Goal: Task Accomplishment & Management: Manage account settings

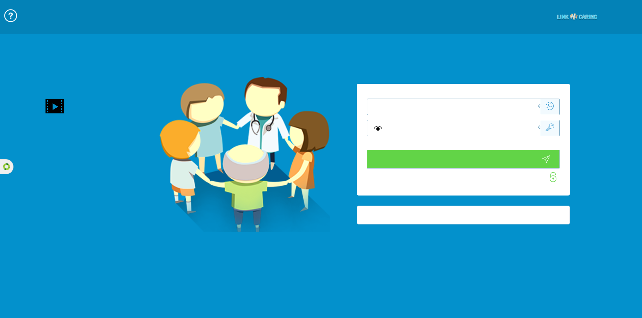
type input "התחבר עכשיו"
type input "עדיין לא? צור חשבון!"
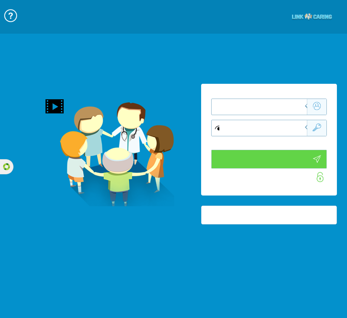
type input "התחבר עכשיו"
type input "עדיין לא? צור חשבון!"
type input "התחבר עכשיו"
type input "עדיין לא? צור חשבון!"
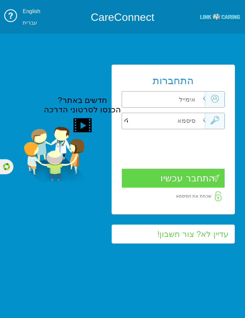
click at [151, 100] on input "text" at bounding box center [161, 100] width 87 height 16
type input "[EMAIL_ADDRESS][DOMAIN_NAME]"
type input "t"
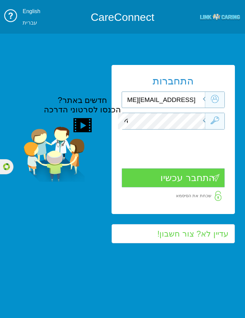
click at [191, 181] on input "התחבר עכשיו" at bounding box center [173, 178] width 103 height 19
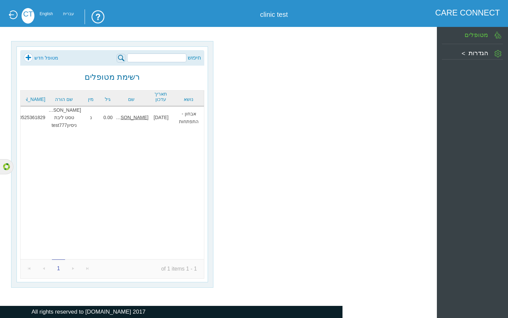
click at [486, 56] on label "הגדרות" at bounding box center [478, 53] width 20 height 7
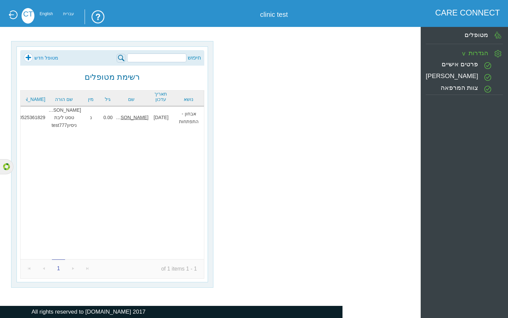
click at [464, 85] on label "צוות המרפאה" at bounding box center [458, 87] width 37 height 7
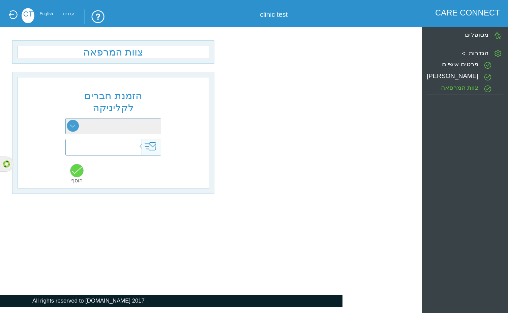
click at [461, 73] on label "פרופיל קליניקה" at bounding box center [453, 75] width 52 height 7
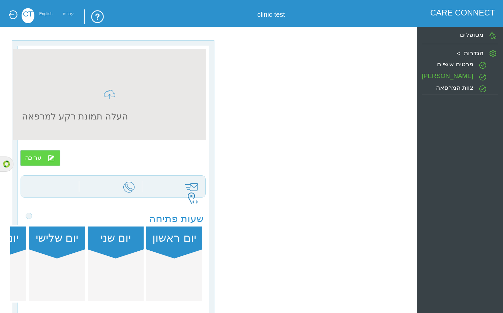
click at [452, 60] on div "פרטים אישיים" at bounding box center [455, 65] width 66 height 15
click at [454, 83] on div "צוות המרפאה" at bounding box center [455, 88] width 66 height 15
type input "clinic test"
type input "clinictest@yopmail.com"
type input "0507654321"
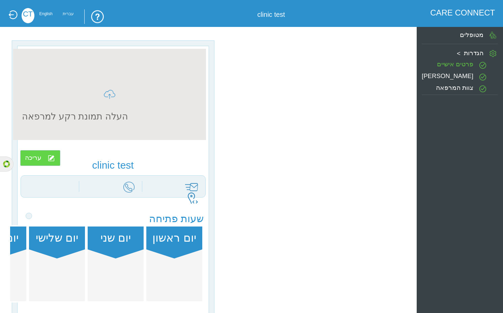
type input "test1"
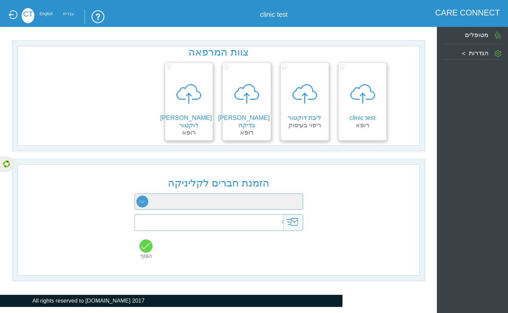
drag, startPoint x: 505, startPoint y: 180, endPoint x: 359, endPoint y: 188, distance: 146.2
click at [359, 188] on div "הזמנת חברים לקליניקה רופא מזכירה פסיכולוגיה התפתחותית קלינאות תקשורת ריפוי בעיס…" at bounding box center [219, 220] width 402 height 112
click at [205, 115] on div "x עינב דוקטור רופא" at bounding box center [189, 101] width 48 height 77
click at [186, 119] on label "עינב דוקטור" at bounding box center [186, 121] width 52 height 14
click at [180, 96] on div at bounding box center [188, 93] width 35 height 41
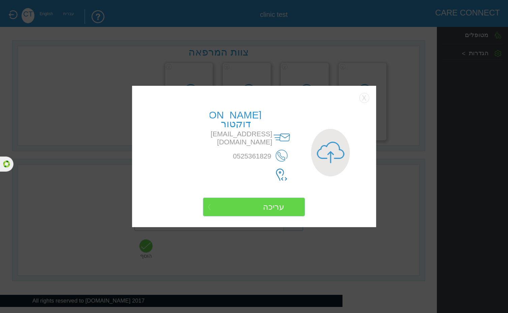
click at [182, 125] on body "??????? CARE CONNECT clinic test CT English עברית צוות המרפאה x clinic test רופ…" at bounding box center [254, 153] width 508 height 307
click at [362, 99] on button "Close" at bounding box center [364, 98] width 10 height 10
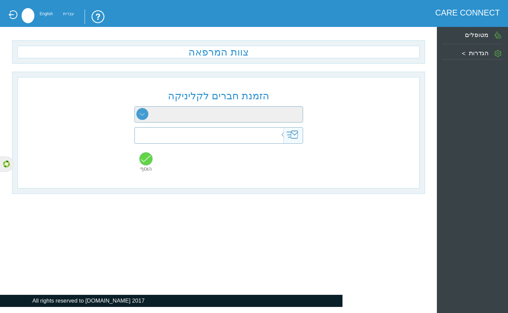
click at [470, 37] on label "מטופלים" at bounding box center [477, 34] width 24 height 7
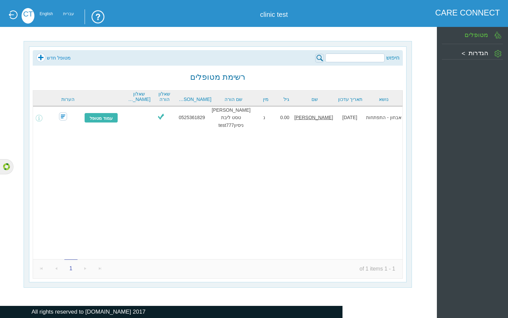
drag, startPoint x: 506, startPoint y: 8, endPoint x: 274, endPoint y: 182, distance: 290.1
click at [278, 184] on div "אבחון - התפתחות [DATE] טסט [PERSON_NAME] 0.00 [PERSON_NAME] טסט ליבת ניסיוןtest…" at bounding box center [217, 182] width 369 height 153
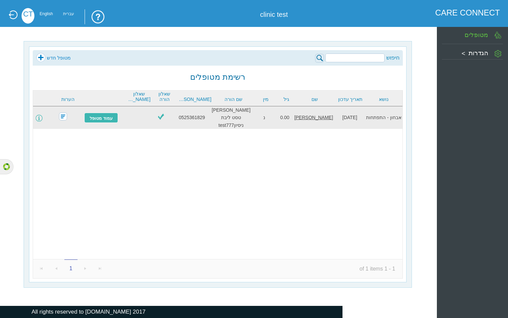
click at [42, 115] on span at bounding box center [39, 118] width 7 height 7
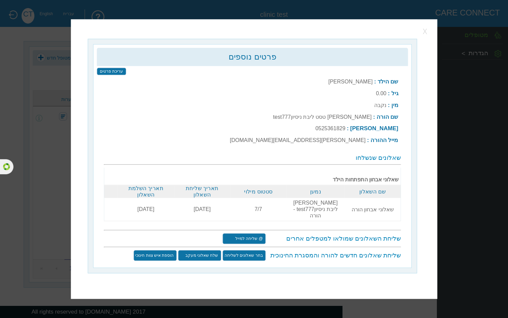
click at [424, 36] on button "button" at bounding box center [426, 31] width 10 height 10
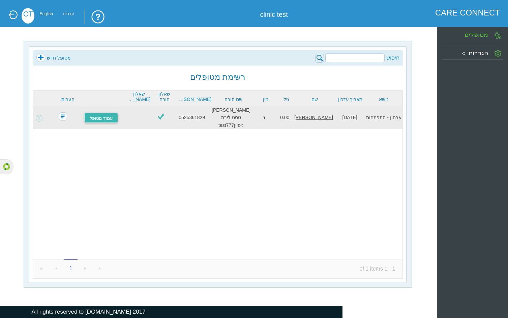
click at [100, 113] on link "עמוד מטופל" at bounding box center [101, 118] width 34 height 10
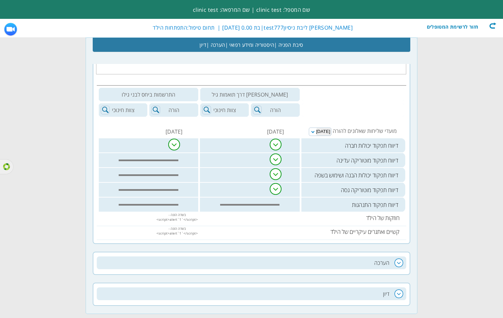
scroll to position [303, 0]
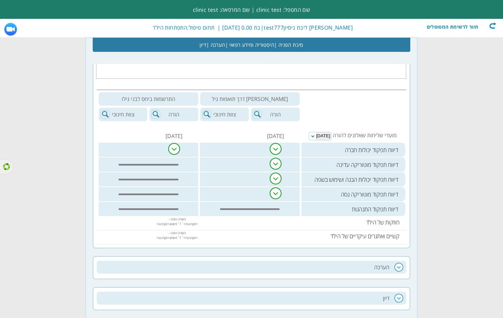
click at [321, 262] on h2 "הערכה" at bounding box center [251, 267] width 309 height 13
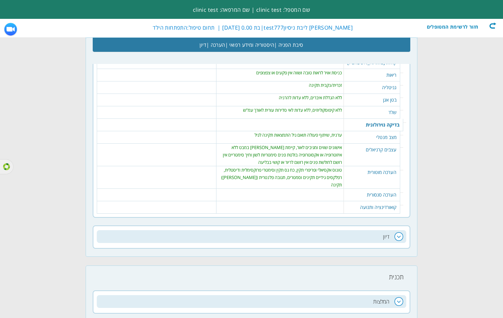
scroll to position [674, 0]
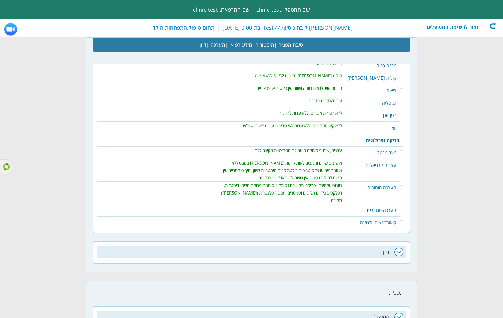
click at [330, 246] on h2 "דיון" at bounding box center [251, 252] width 309 height 13
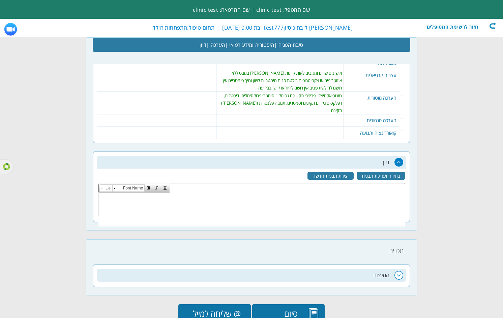
scroll to position [780, 0]
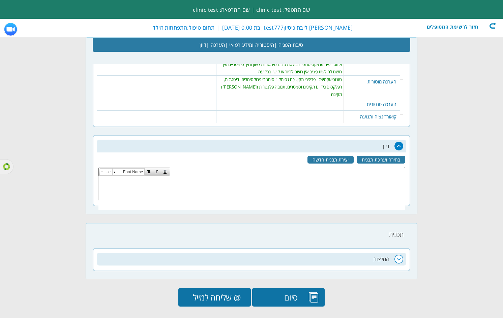
click at [334, 253] on h2 "המלצות" at bounding box center [251, 259] width 309 height 13
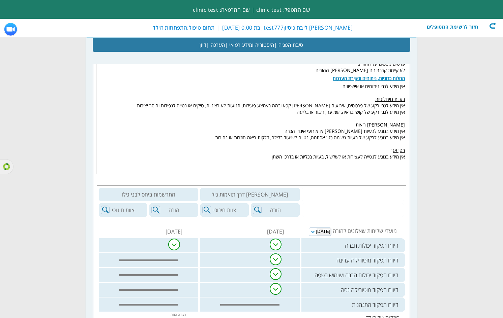
scroll to position [294, 0]
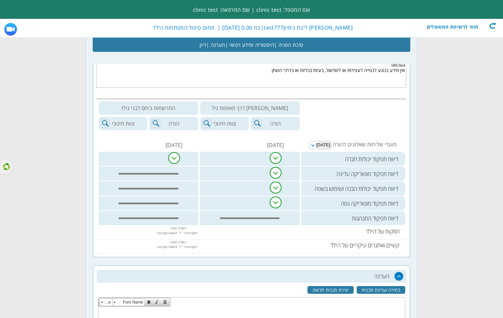
click at [275, 198] on img at bounding box center [276, 203] width 12 height 12
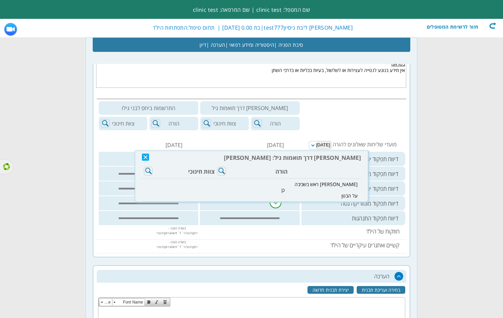
click at [146, 161] on img at bounding box center [145, 157] width 7 height 7
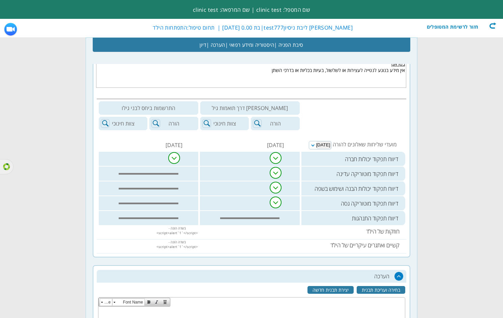
click at [173, 159] on img at bounding box center [174, 158] width 12 height 12
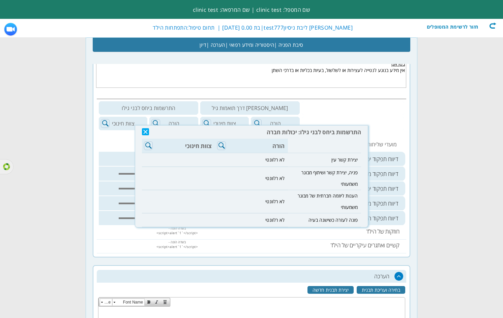
click at [34, 187] on form "שם המטפל: clinic test | שם המרפאה: clinic test חזור לרשימת המטופלים טסט פריימסק…" at bounding box center [251, 300] width 503 height 1188
click at [59, 185] on form "שם המטפל: clinic test | שם המרפאה: clinic test חזור לרשימת המטופלים טסט פריימסק…" at bounding box center [251, 300] width 503 height 1188
click at [146, 133] on img at bounding box center [145, 131] width 7 height 7
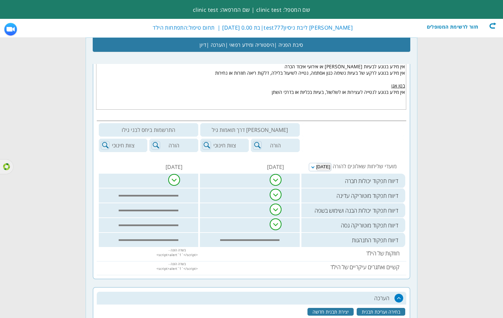
scroll to position [261, 0]
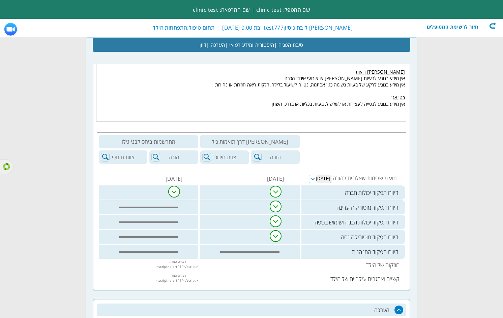
click at [106, 155] on td "צוות חינוכי" at bounding box center [123, 158] width 51 height 16
click at [151, 157] on td "הורה" at bounding box center [173, 158] width 51 height 16
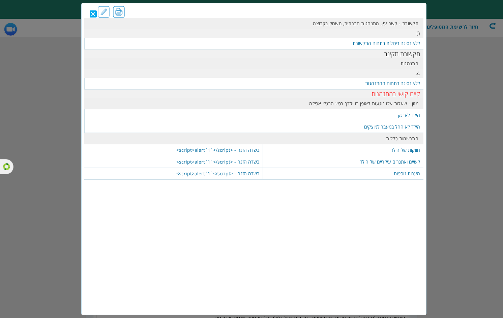
scroll to position [169, 0]
click at [93, 13] on link "Close" at bounding box center [95, 13] width 10 height 7
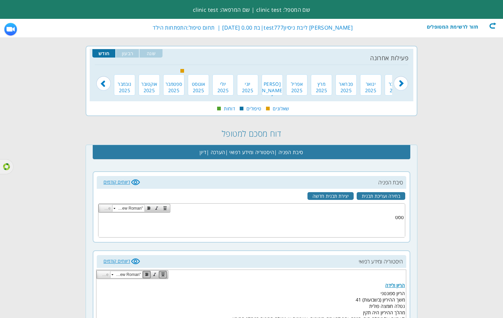
scroll to position [0, 0]
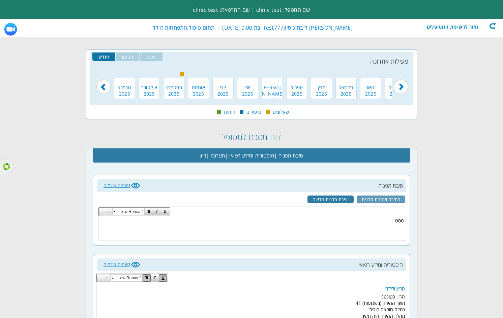
click at [365, 200] on link "בחירה ועריכת תבנית" at bounding box center [381, 200] width 49 height 8
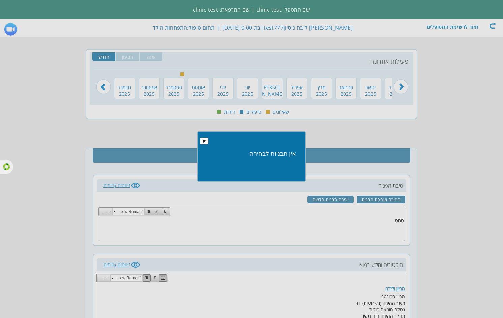
click at [206, 142] on span "button" at bounding box center [203, 141] width 5 height 5
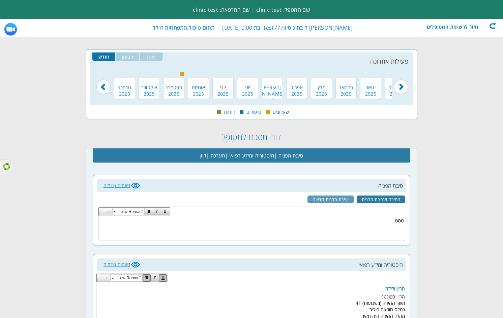
click at [327, 201] on link "יצירת תבנית חדשה" at bounding box center [330, 200] width 46 height 8
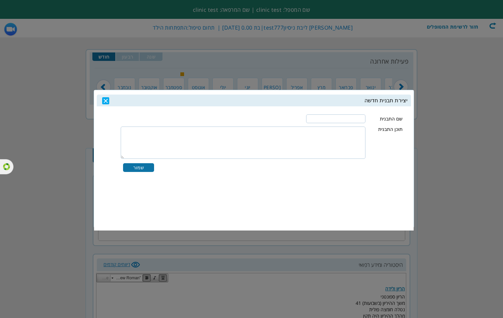
click at [103, 96] on li "Close" at bounding box center [107, 98] width 10 height 11
click at [106, 102] on link "Close" at bounding box center [107, 100] width 10 height 7
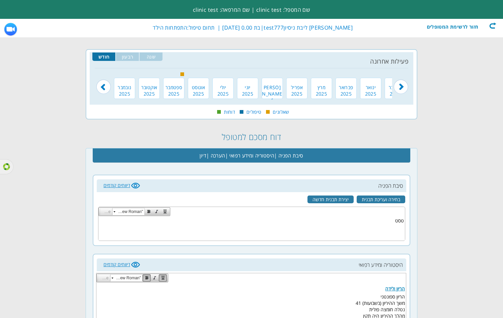
click at [182, 86] on span "ספטמבר" at bounding box center [173, 87] width 21 height 6
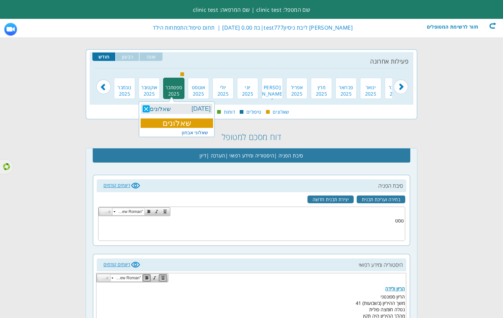
click at [190, 134] on link "שאלוני אבחון" at bounding box center [195, 132] width 26 height 5
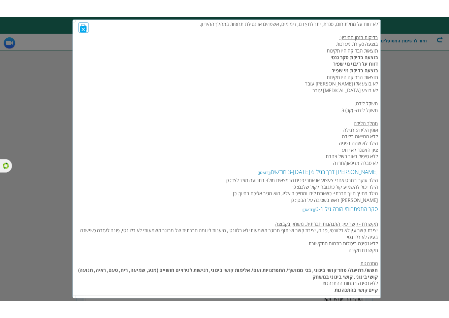
scroll to position [169, 0]
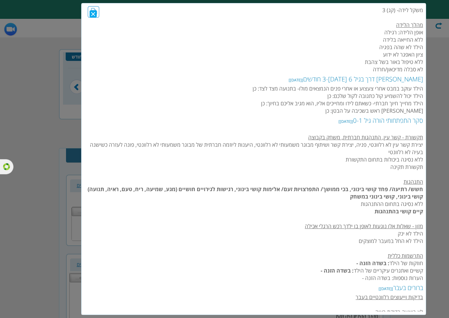
click at [91, 12] on link "Close" at bounding box center [95, 13] width 10 height 7
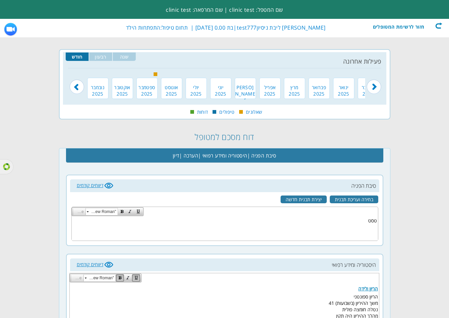
click at [144, 92] on span "2025" at bounding box center [147, 94] width 21 height 6
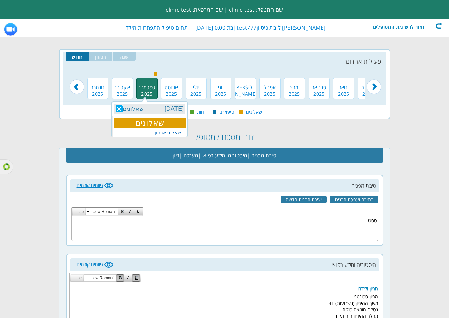
click at [169, 131] on link "שאלוני אבחון" at bounding box center [168, 132] width 26 height 5
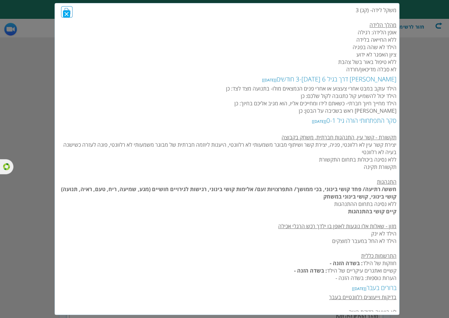
click at [66, 11] on link "Close" at bounding box center [68, 13] width 10 height 7
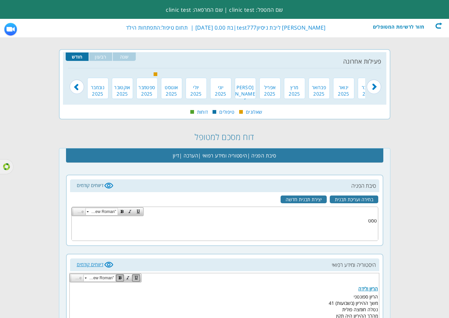
click at [93, 183] on link "דיווחים קודמים" at bounding box center [95, 185] width 37 height 6
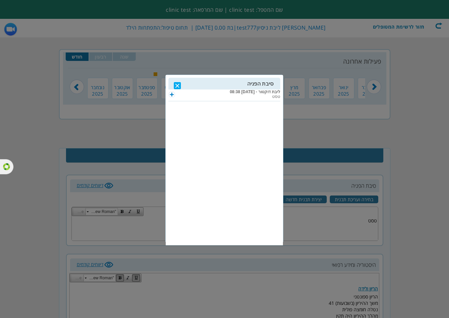
click at [177, 83] on link "Close" at bounding box center [179, 85] width 10 height 7
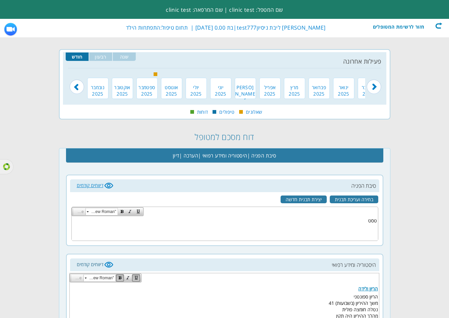
click at [94, 266] on link "דיווחים קודמים" at bounding box center [95, 265] width 37 height 6
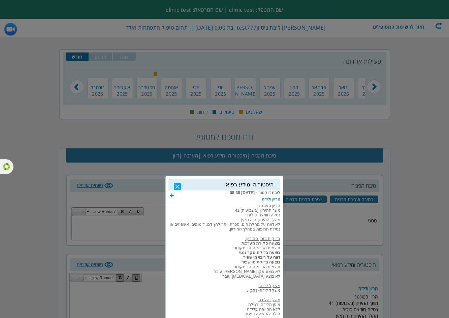
click at [175, 183] on link "Close" at bounding box center [179, 186] width 10 height 7
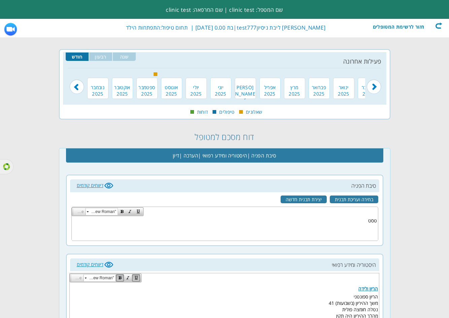
click at [231, 113] on span "טיפולים" at bounding box center [226, 112] width 15 height 6
click at [406, 24] on div "חזור לרשימת המטופלים" at bounding box center [404, 25] width 78 height 7
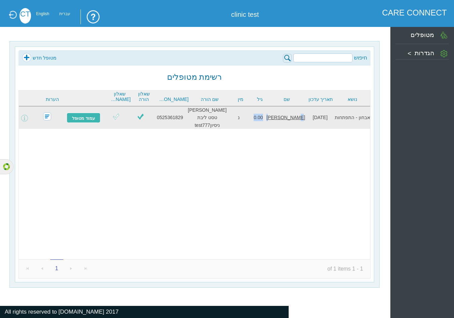
drag, startPoint x: 256, startPoint y: 116, endPoint x: 268, endPoint y: 116, distance: 12.5
click at [268, 116] on tr "אבחון - התפתחות [DATE] טסט [PERSON_NAME] 0.00 [PERSON_NAME] טסט ליבת ניסיוןtest…" at bounding box center [195, 117] width 352 height 23
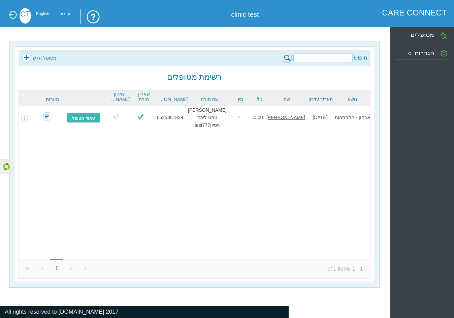
click at [265, 149] on div "אבחון - התפתחות [DATE] טסט [PERSON_NAME] 0.00 [PERSON_NAME] טסט ליבת ניסיוןtest…" at bounding box center [195, 182] width 352 height 153
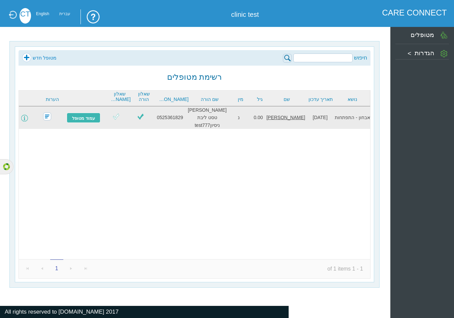
click at [28, 115] on span at bounding box center [24, 118] width 7 height 7
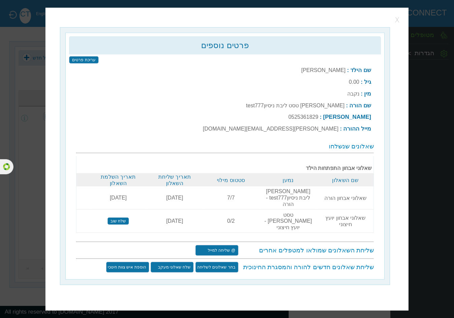
click at [397, 25] on button "button" at bounding box center [398, 20] width 10 height 10
